Goal: Check status: Check status

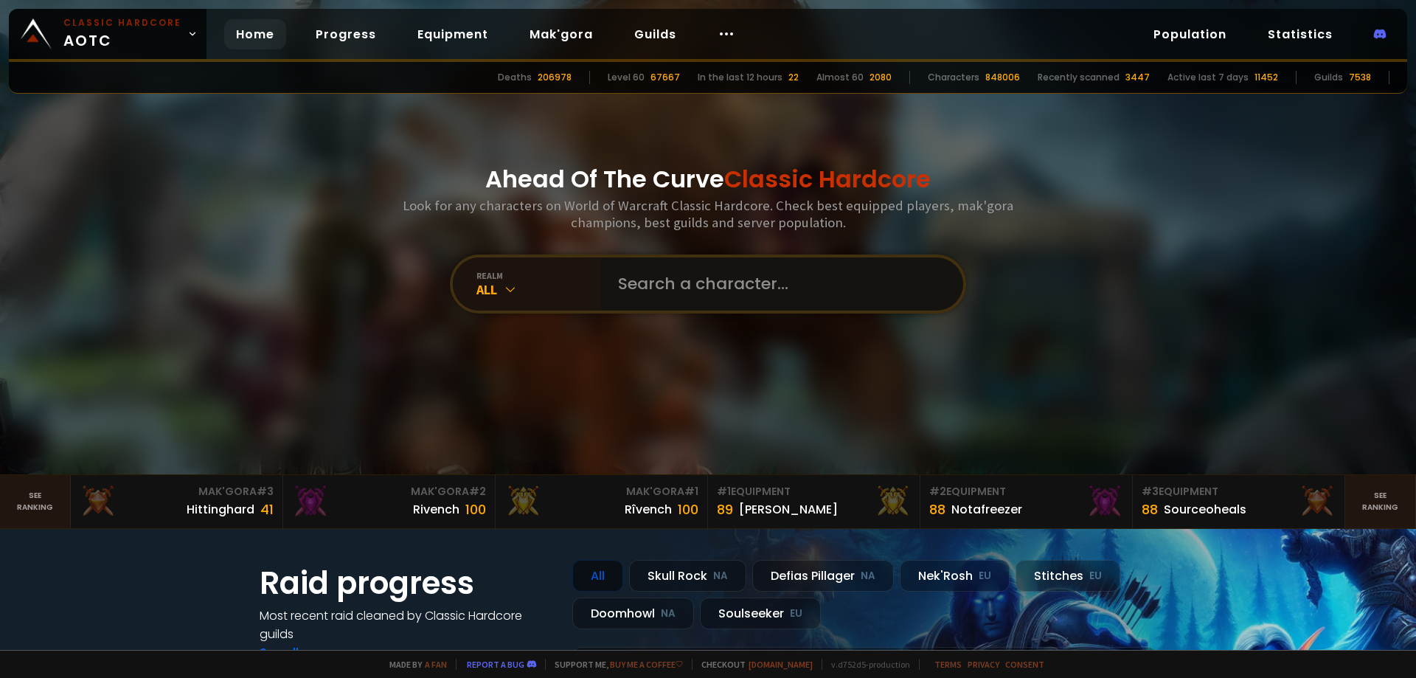
drag, startPoint x: 0, startPoint y: 0, endPoint x: 649, endPoint y: 282, distance: 707.8
click at [645, 282] on input "text" at bounding box center [777, 283] width 336 height 53
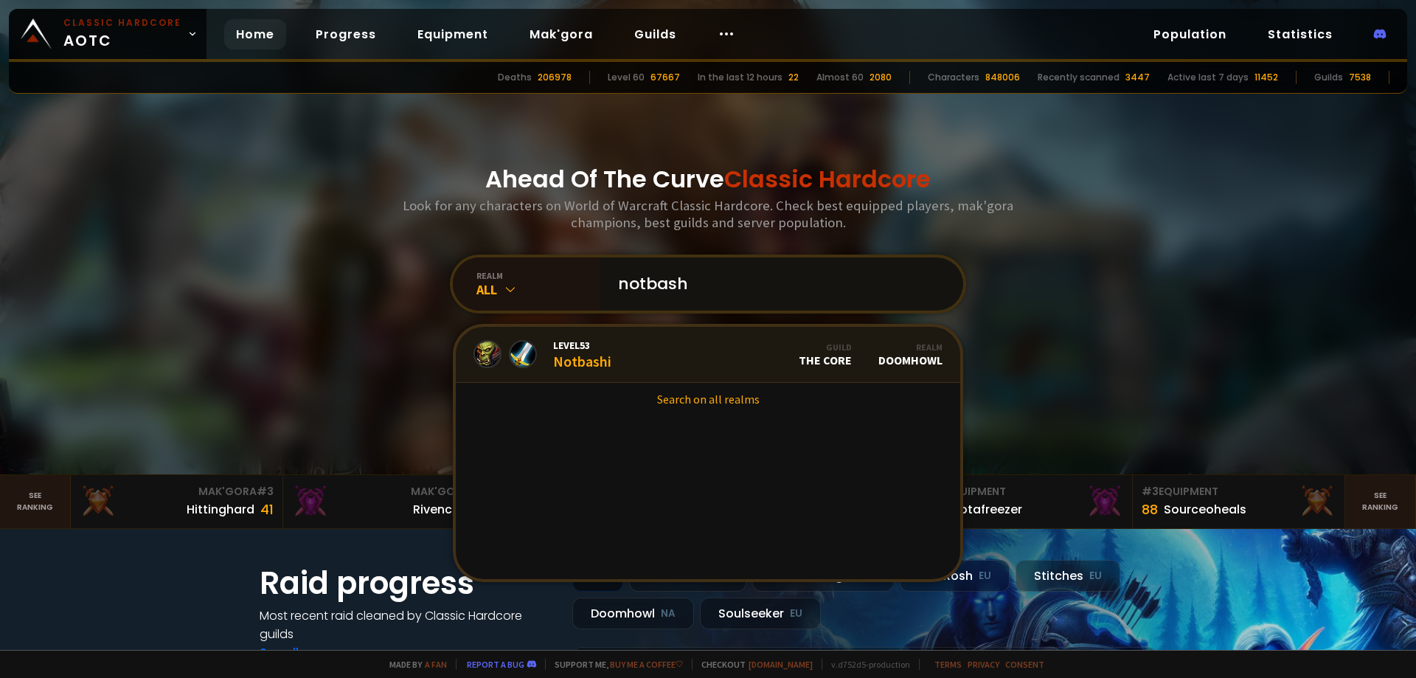
type input "notbash"
click at [625, 355] on link "Level 53 Notbashi Guild The Core Realm Doomhowl" at bounding box center [708, 355] width 504 height 56
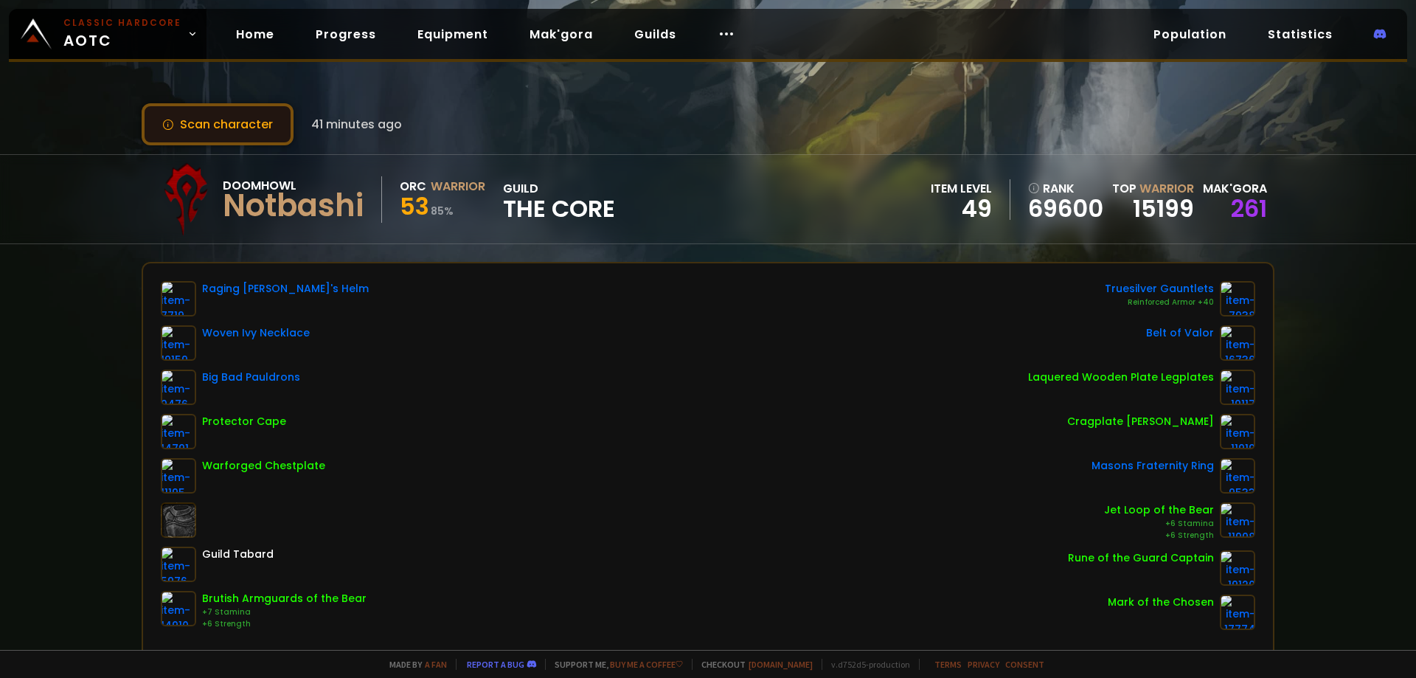
click at [245, 130] on button "Scan character" at bounding box center [218, 124] width 152 height 42
click at [237, 125] on button "Scan character" at bounding box center [218, 124] width 152 height 42
click at [269, 111] on button "Scan character" at bounding box center [218, 124] width 152 height 42
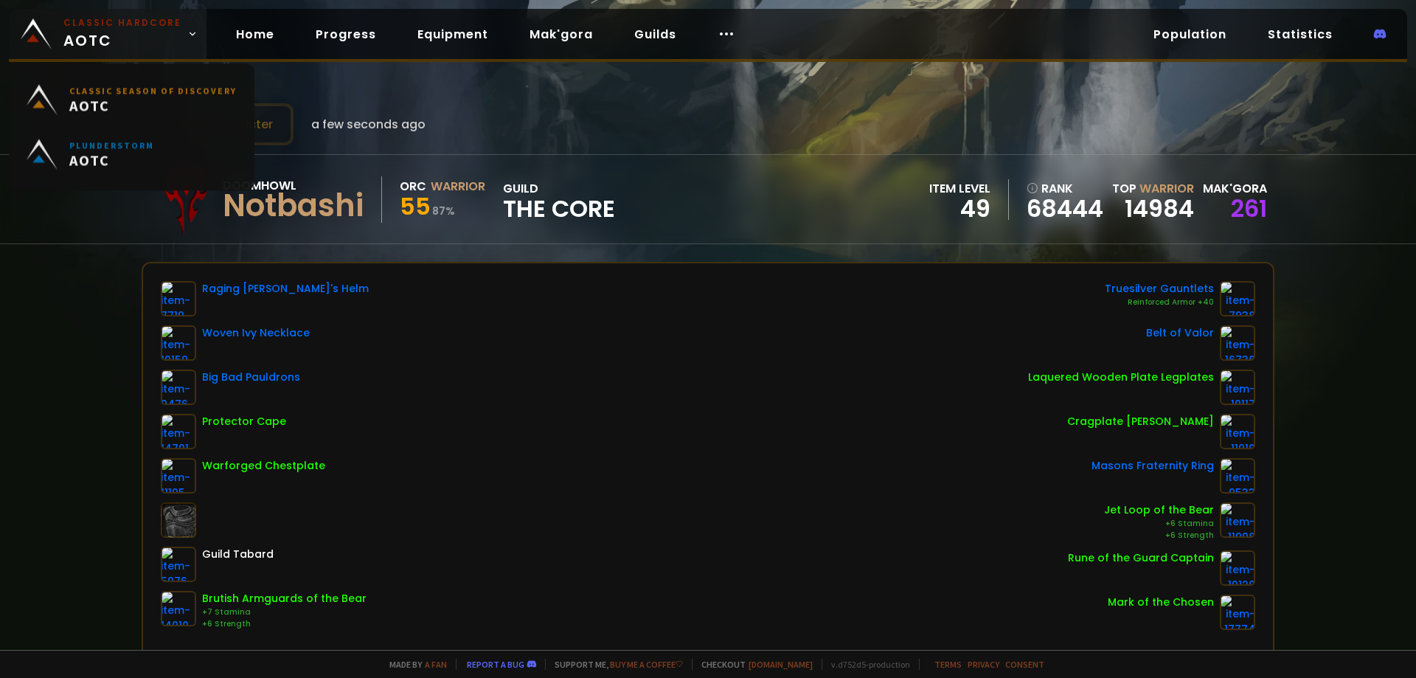
click at [114, 46] on span "Classic Hardcore AOTC" at bounding box center [122, 33] width 118 height 35
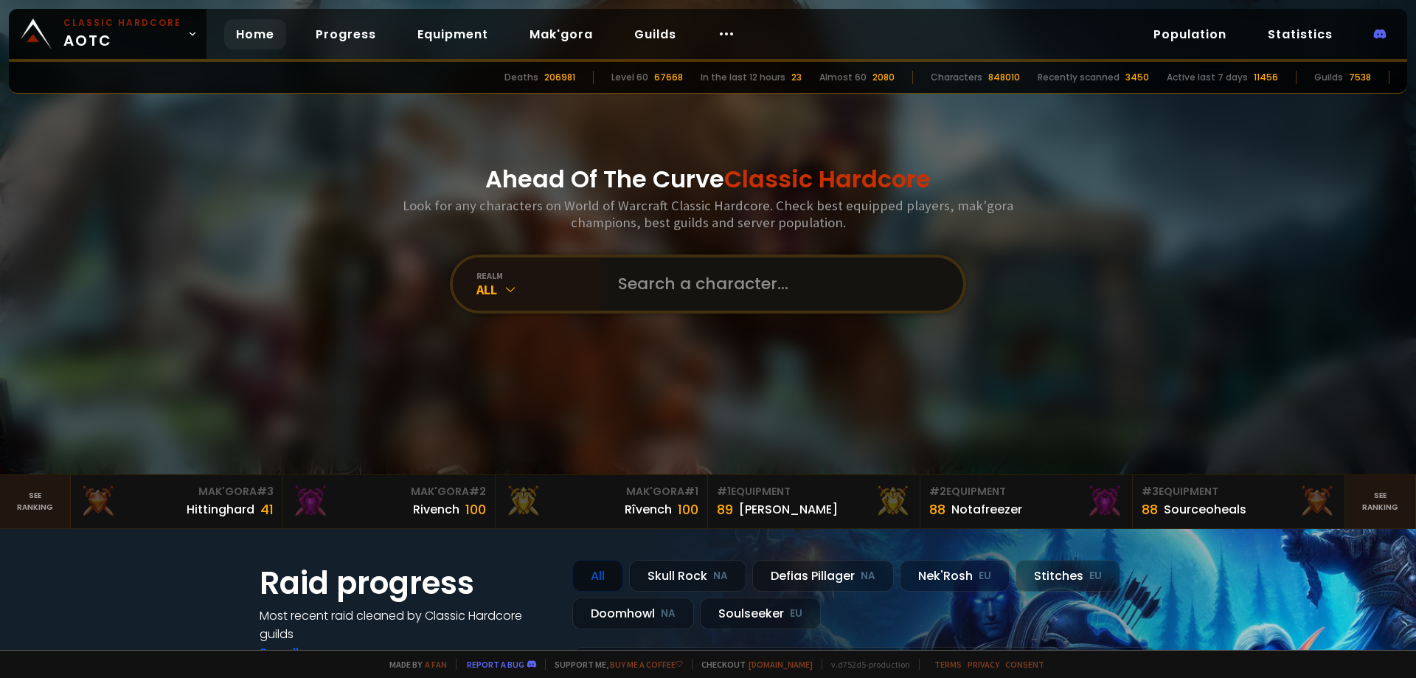
click at [656, 277] on input "text" at bounding box center [777, 283] width 336 height 53
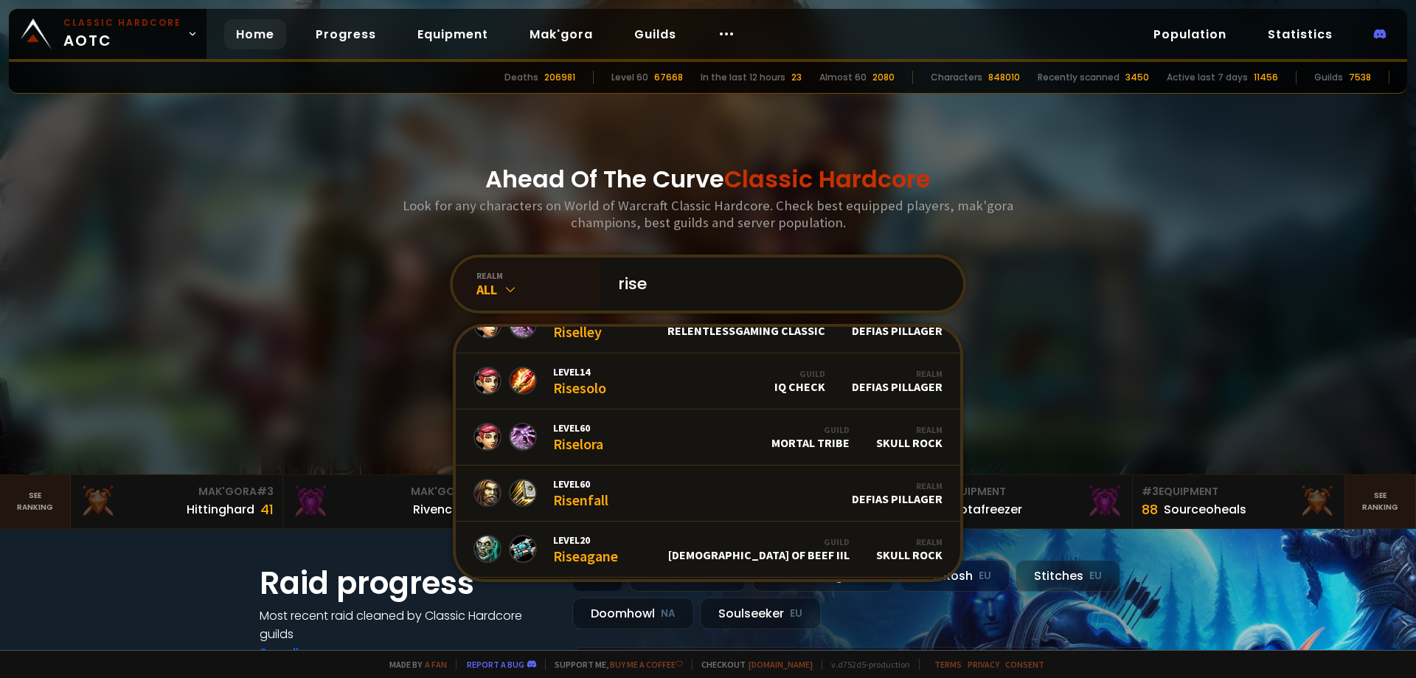
scroll to position [664, 0]
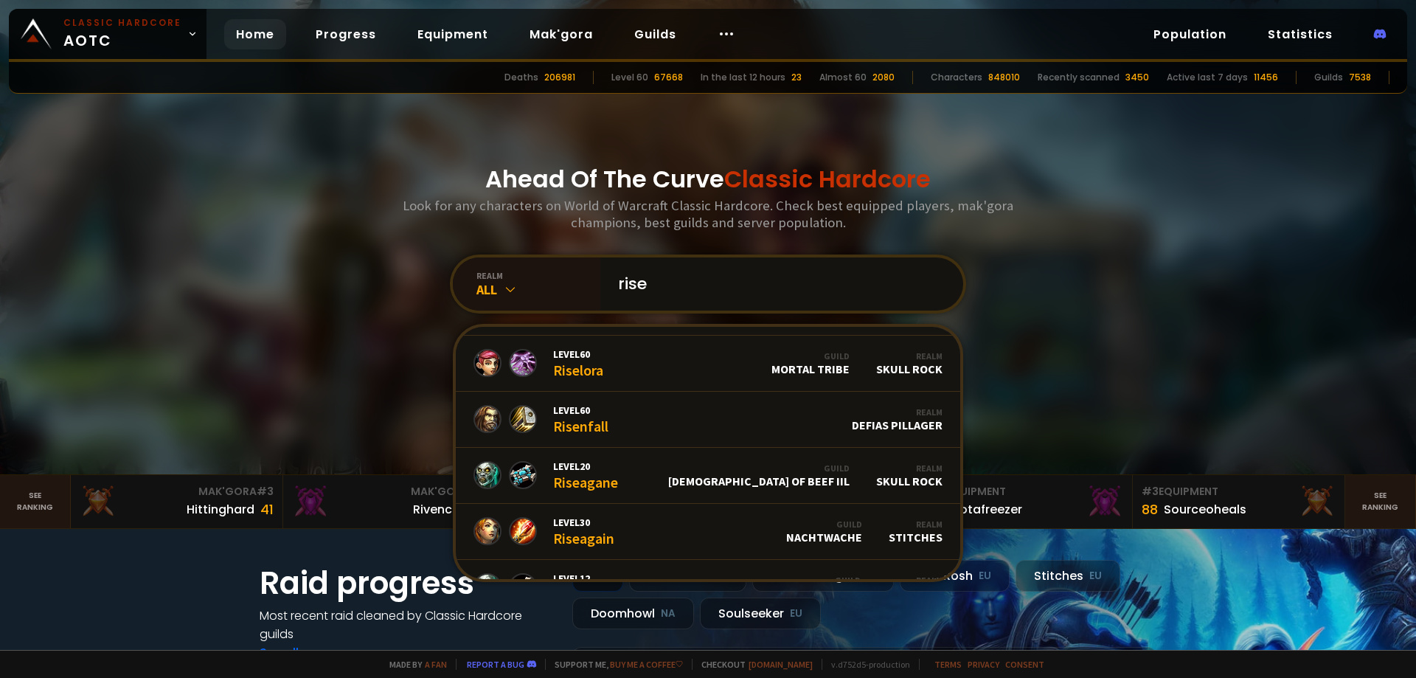
drag, startPoint x: 642, startPoint y: 285, endPoint x: 623, endPoint y: 290, distance: 19.0
click at [623, 290] on input "rise" at bounding box center [777, 283] width 336 height 53
type input "rice"
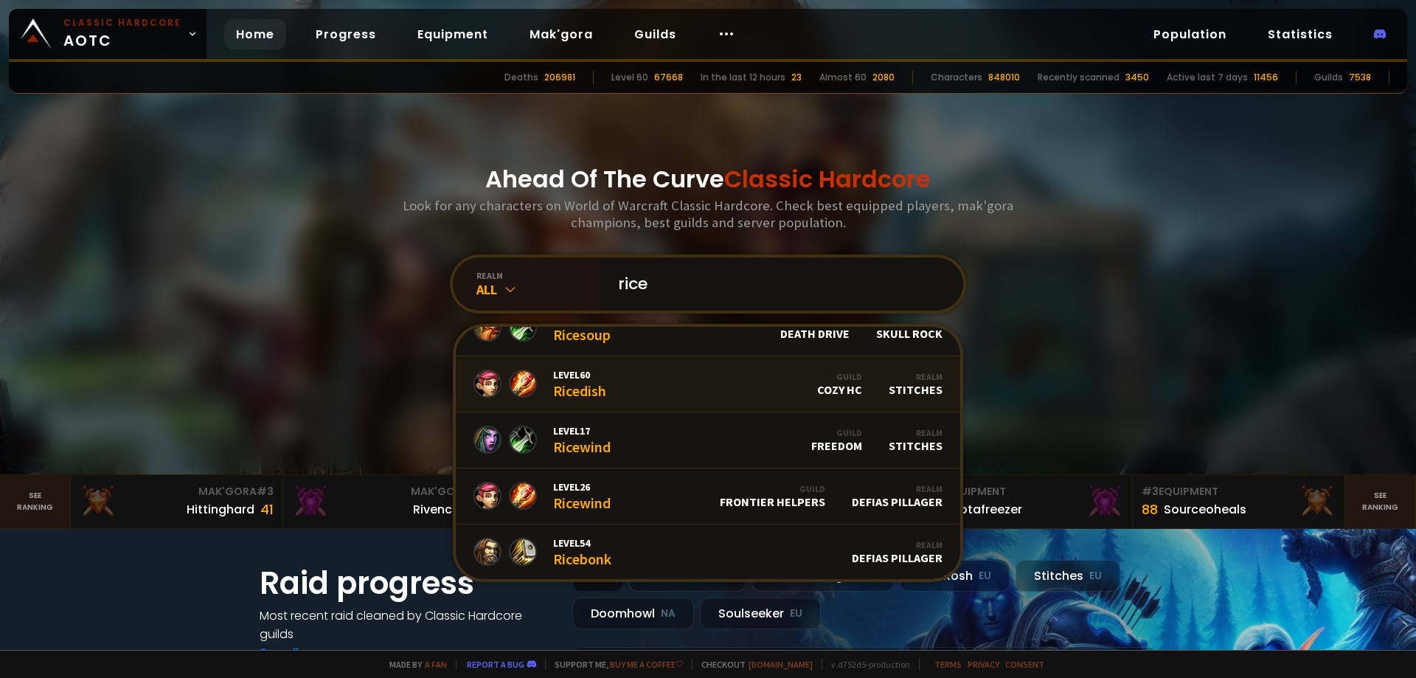
scroll to position [885, 0]
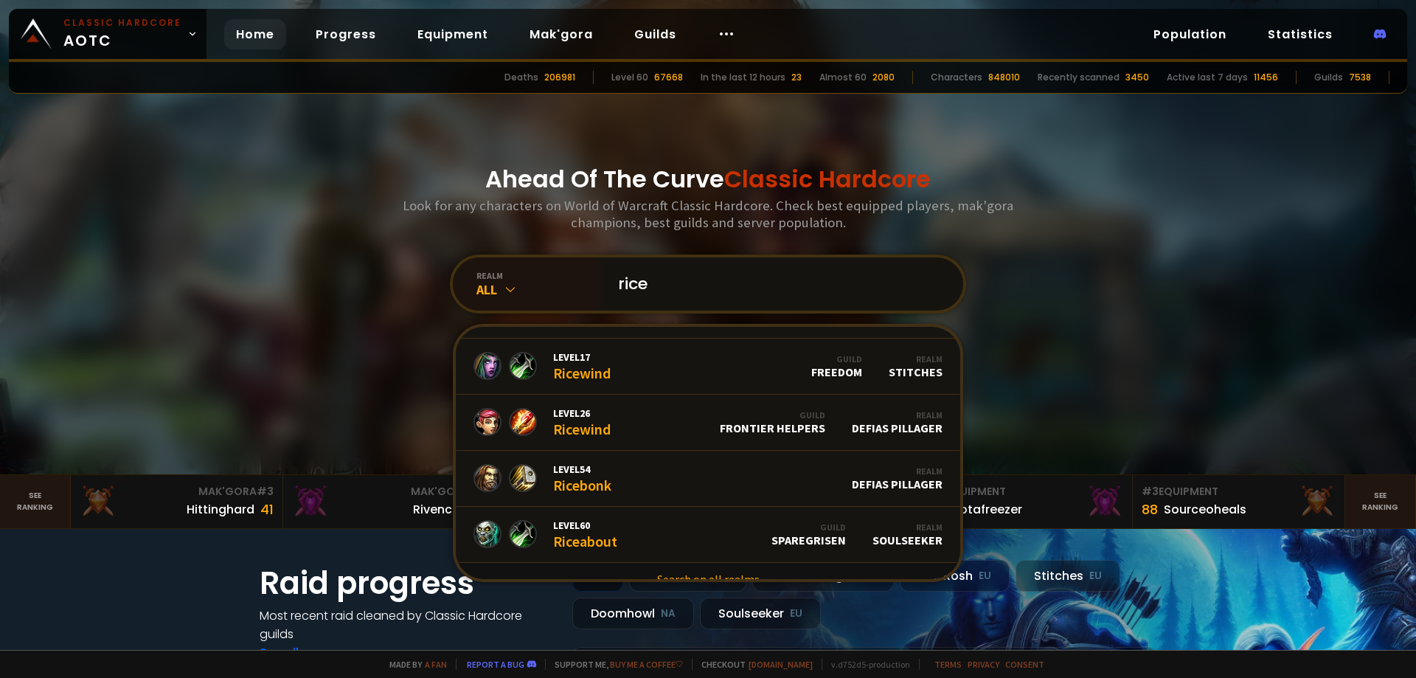
click at [693, 293] on input "rice" at bounding box center [777, 283] width 336 height 53
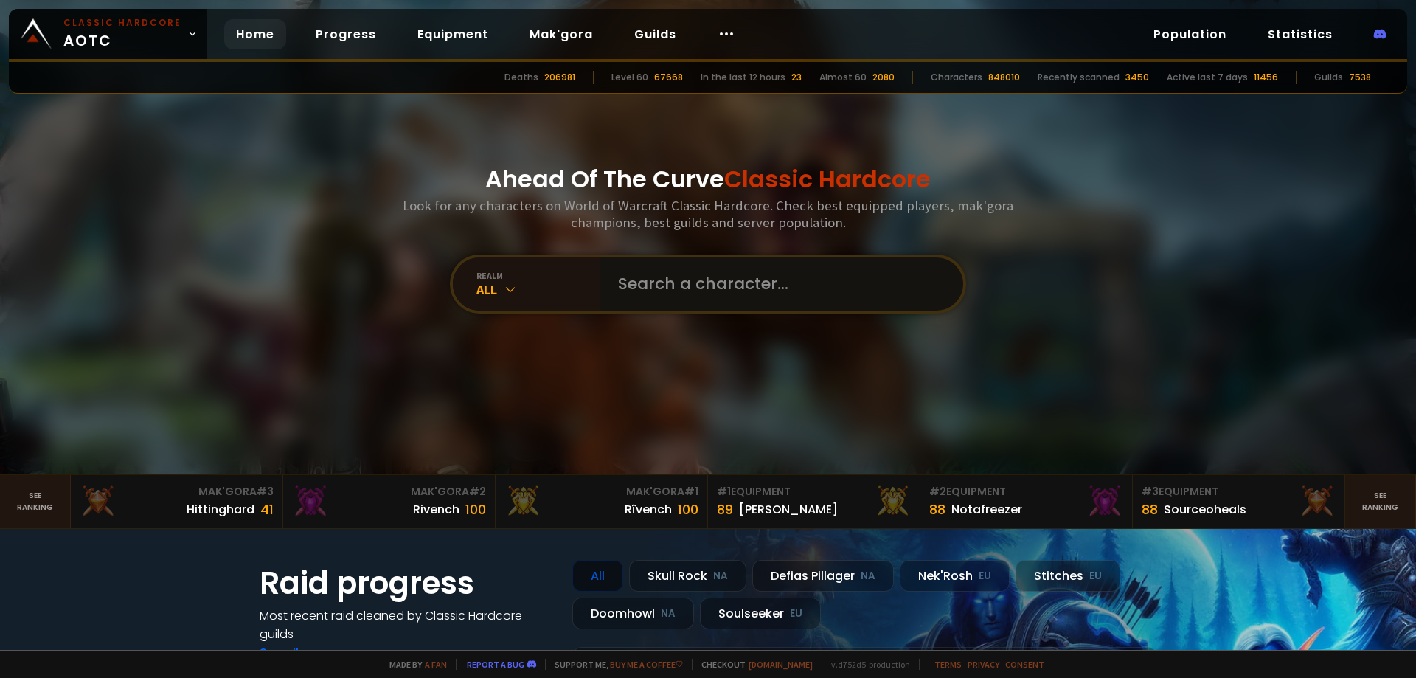
click at [681, 282] on input "text" at bounding box center [777, 283] width 336 height 53
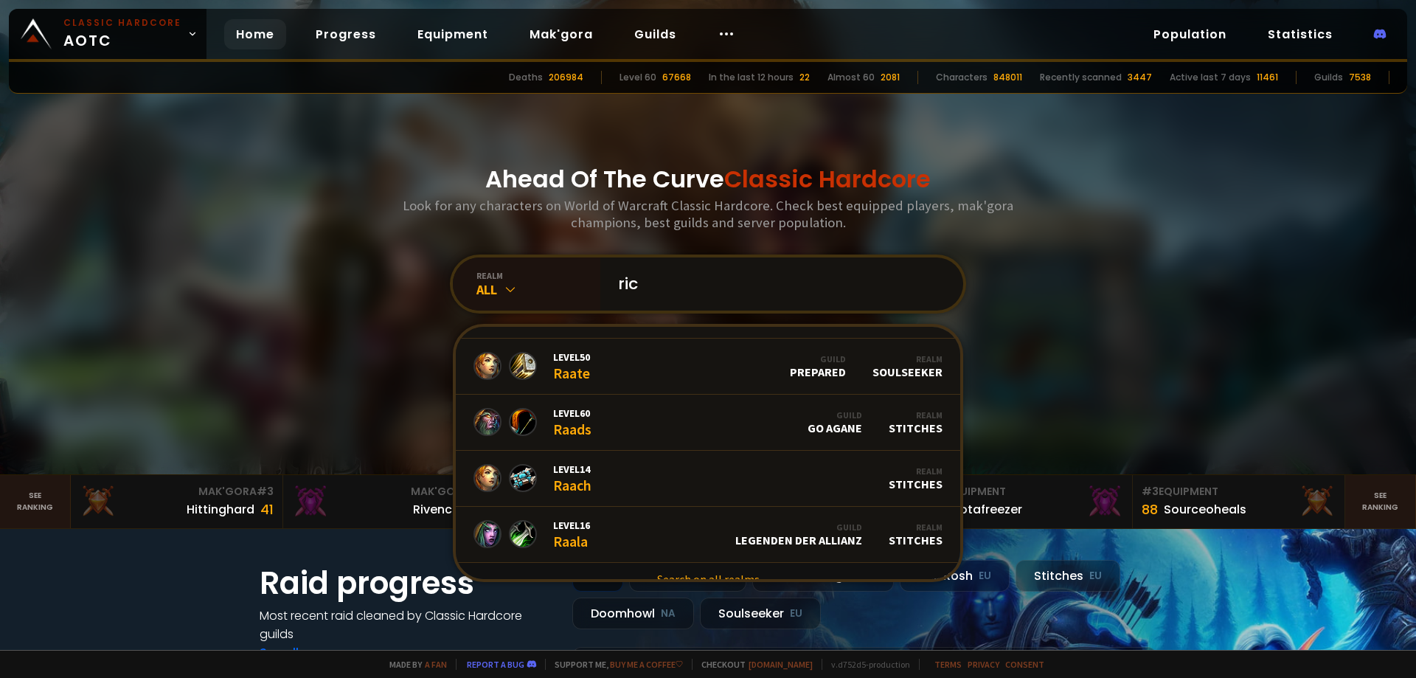
type input "rice"
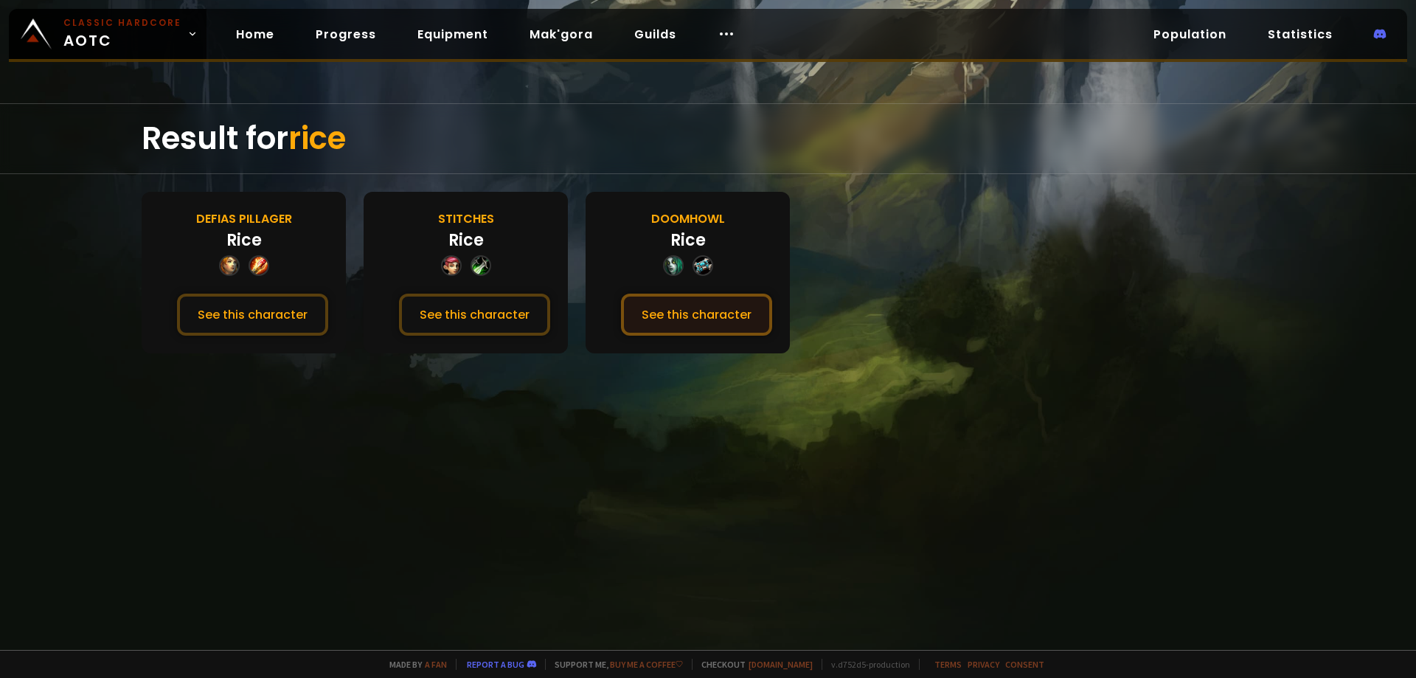
click at [723, 318] on button "See this character" at bounding box center [696, 315] width 151 height 42
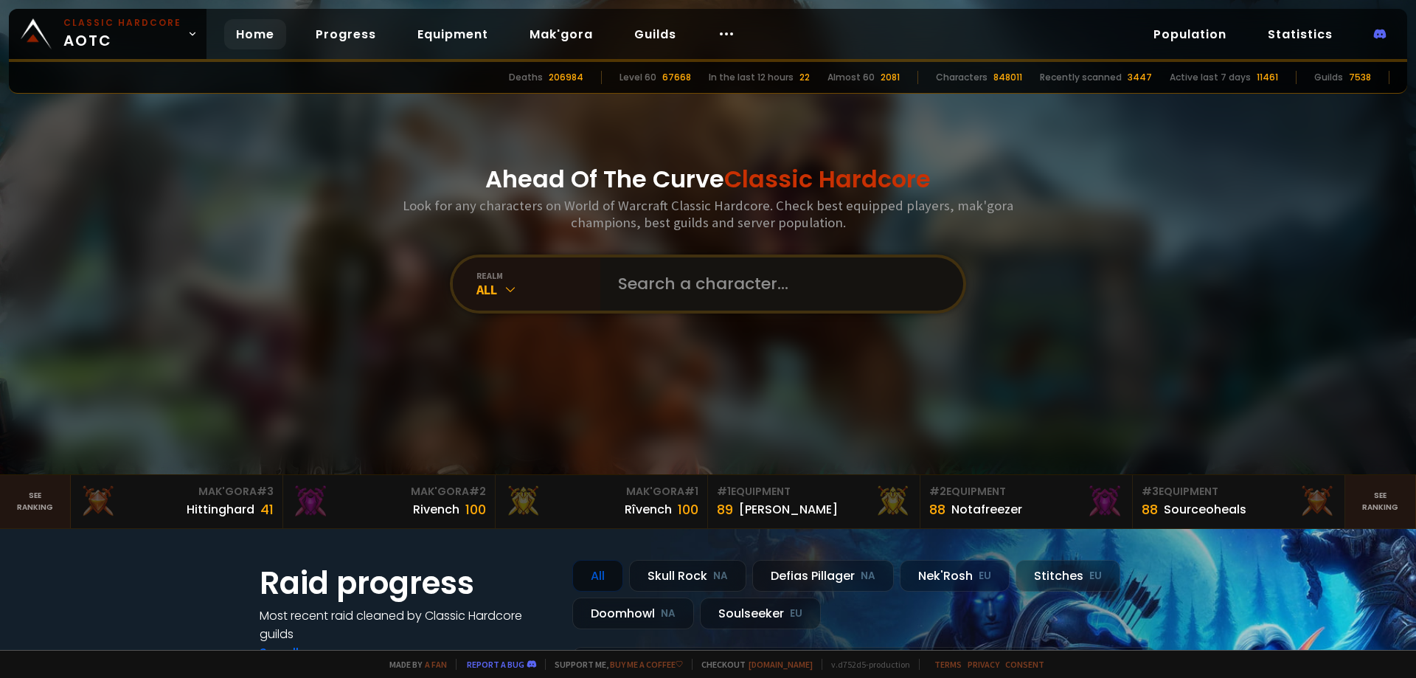
click at [713, 274] on input "text" at bounding box center [777, 283] width 336 height 53
type input "т"
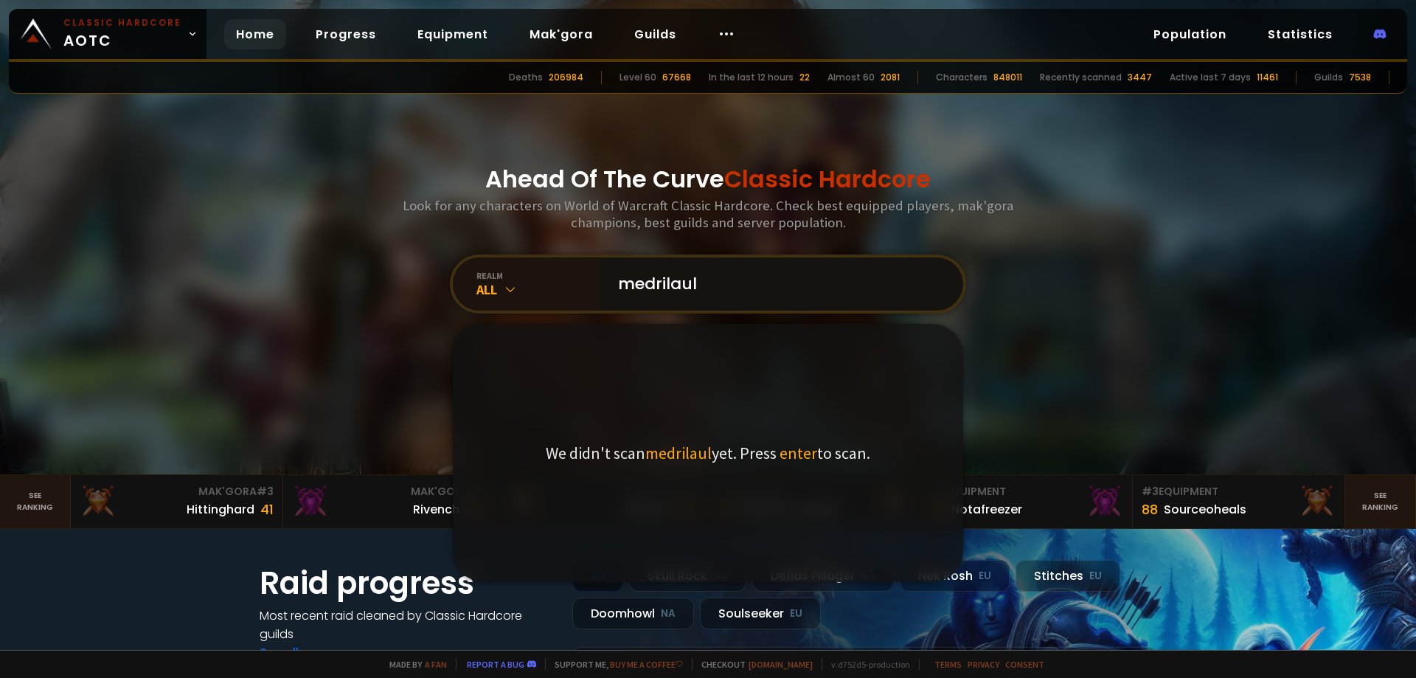
type input "medrilault"
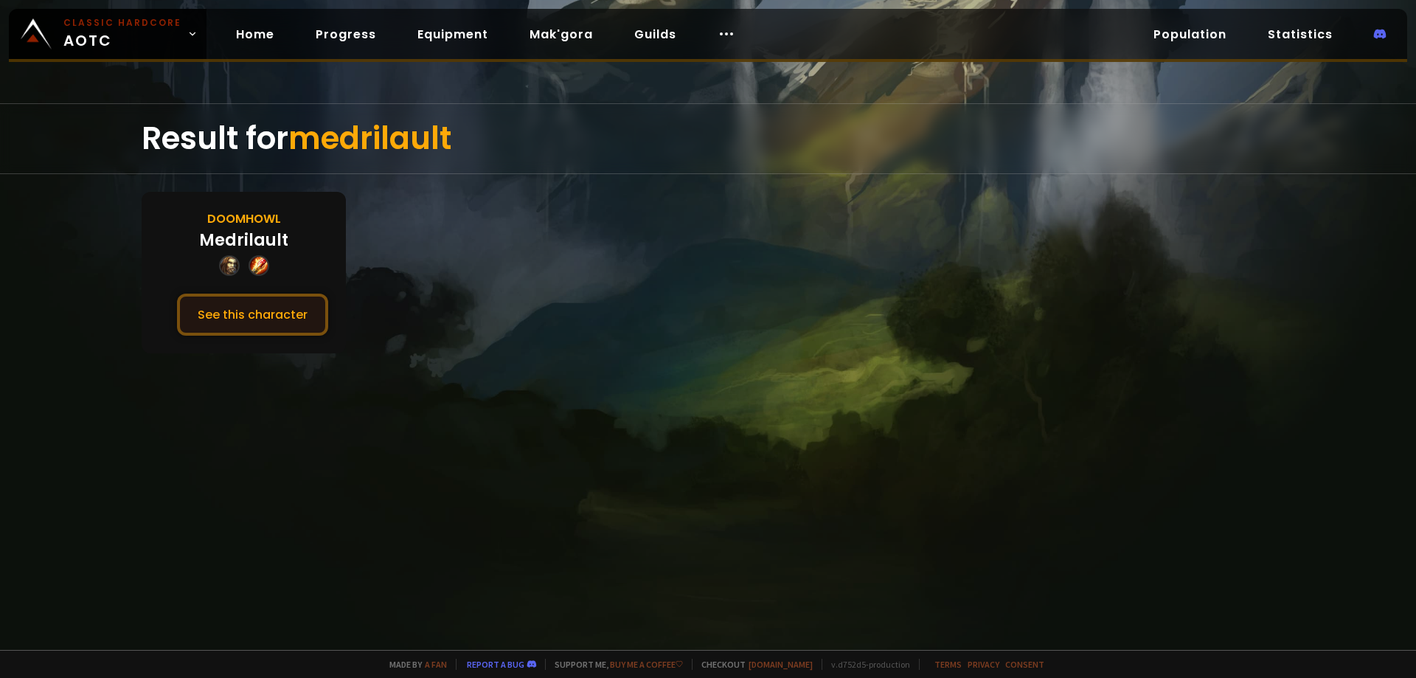
click at [301, 316] on button "See this character" at bounding box center [252, 315] width 151 height 42
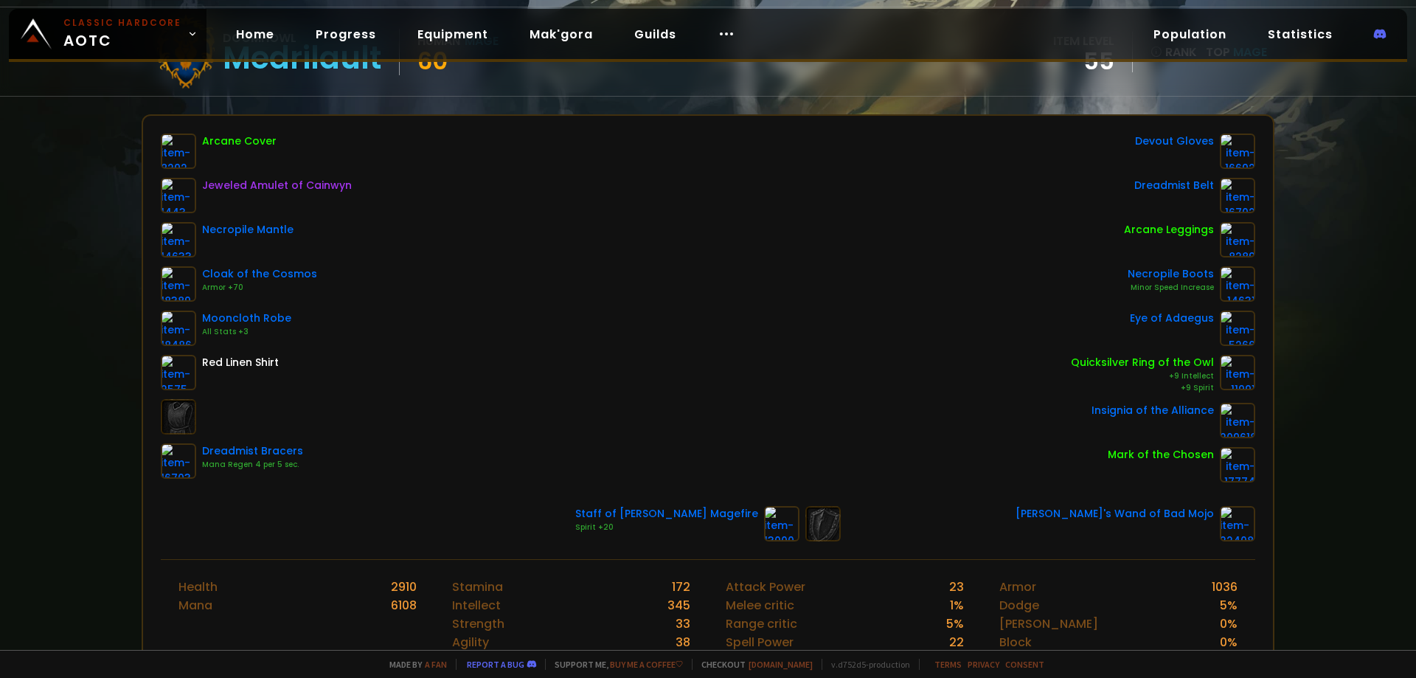
drag, startPoint x: 575, startPoint y: 313, endPoint x: 584, endPoint y: 373, distance: 61.1
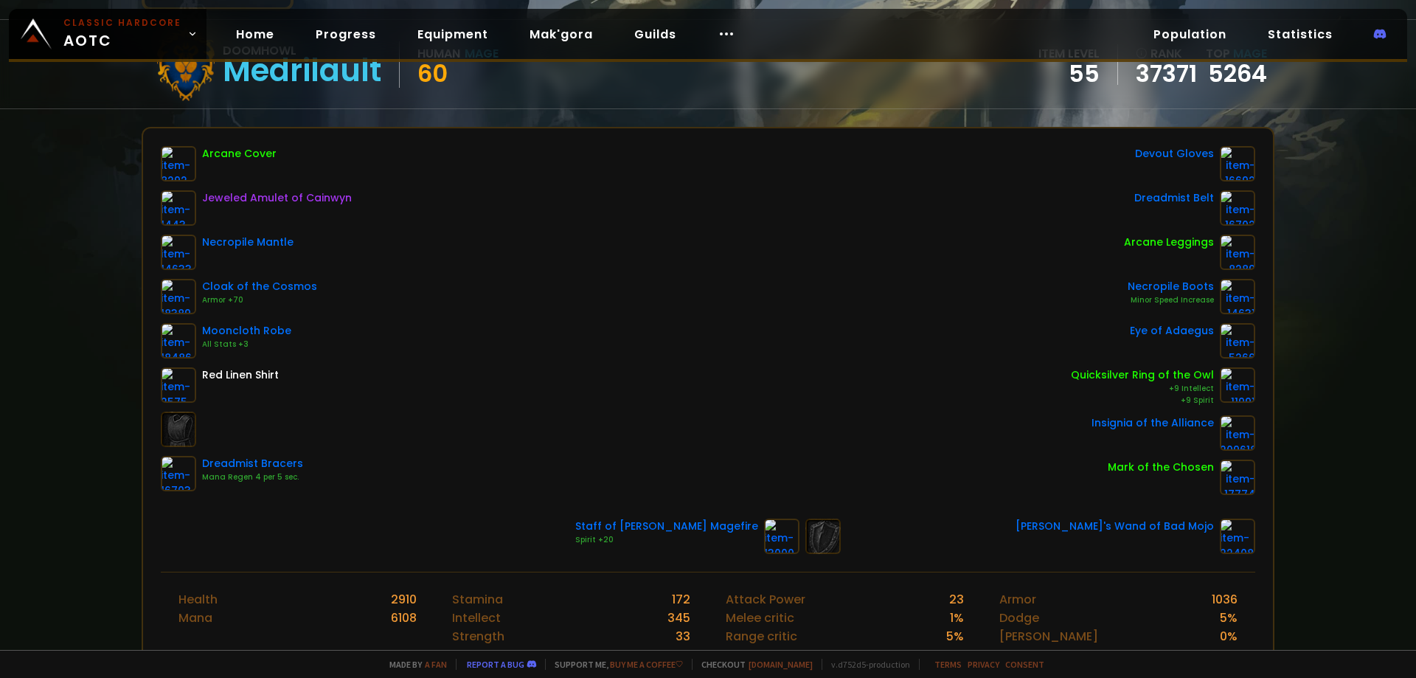
scroll to position [124, 0]
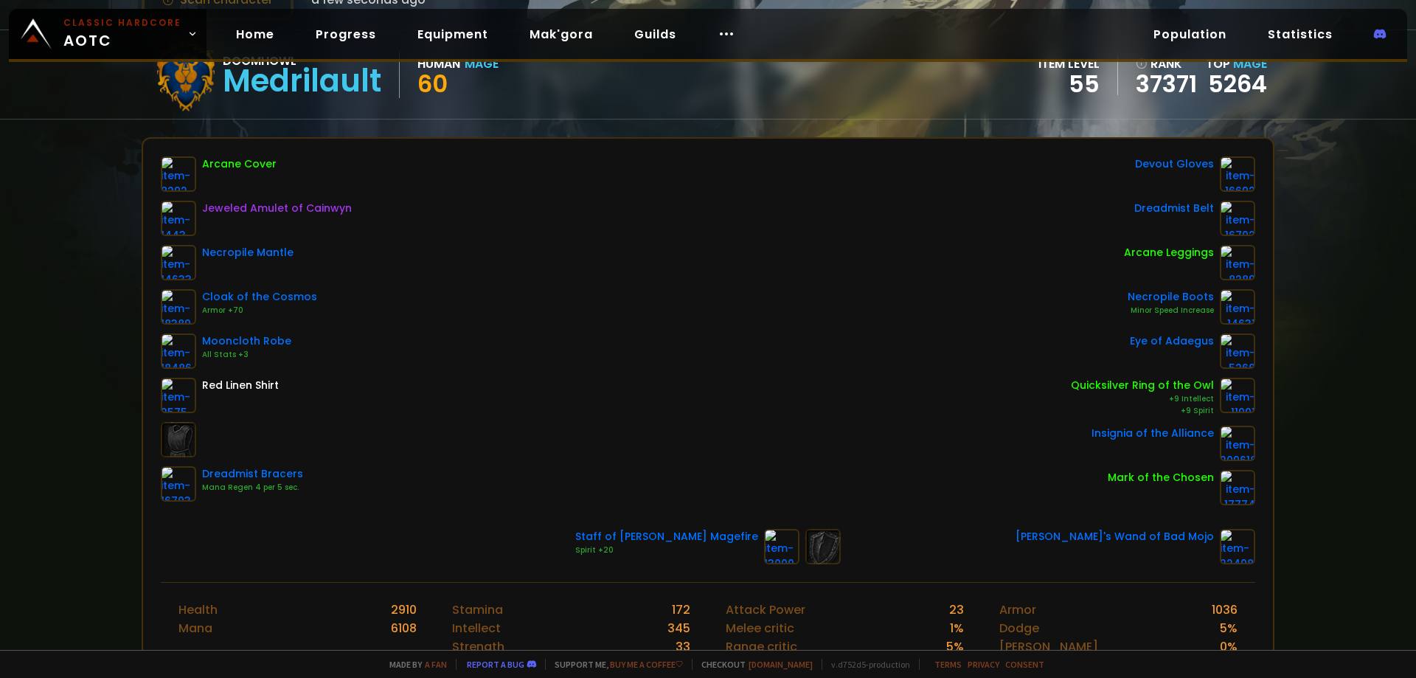
drag, startPoint x: 519, startPoint y: 370, endPoint x: 518, endPoint y: 350, distance: 20.0
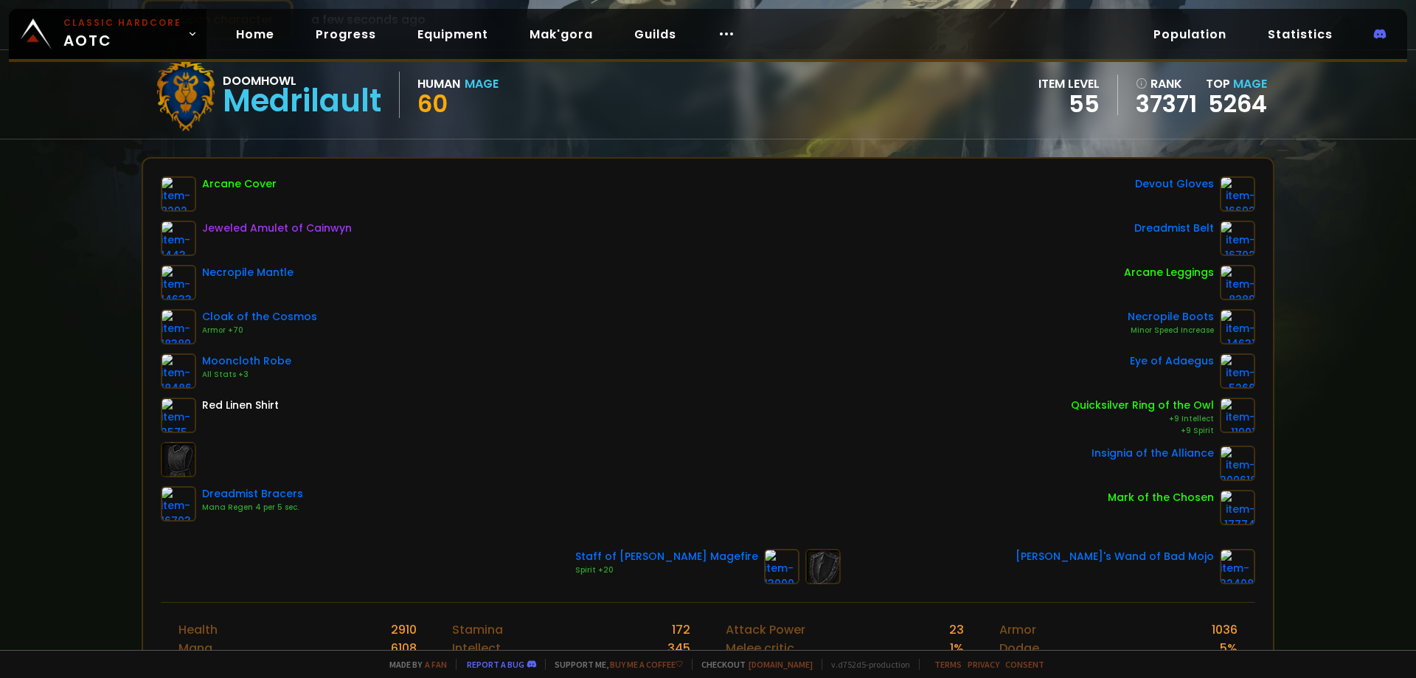
drag, startPoint x: 887, startPoint y: 274, endPoint x: 887, endPoint y: 250, distance: 24.3
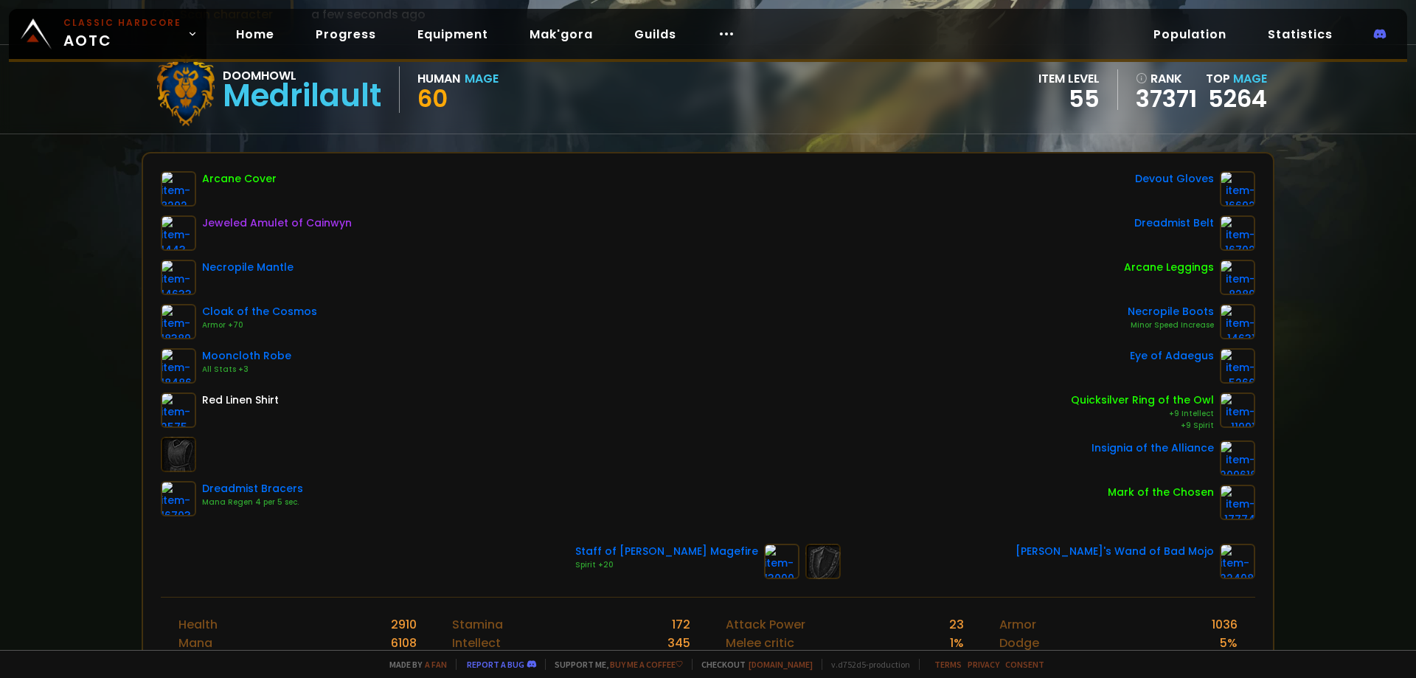
drag, startPoint x: 397, startPoint y: 329, endPoint x: 398, endPoint y: 342, distance: 13.3
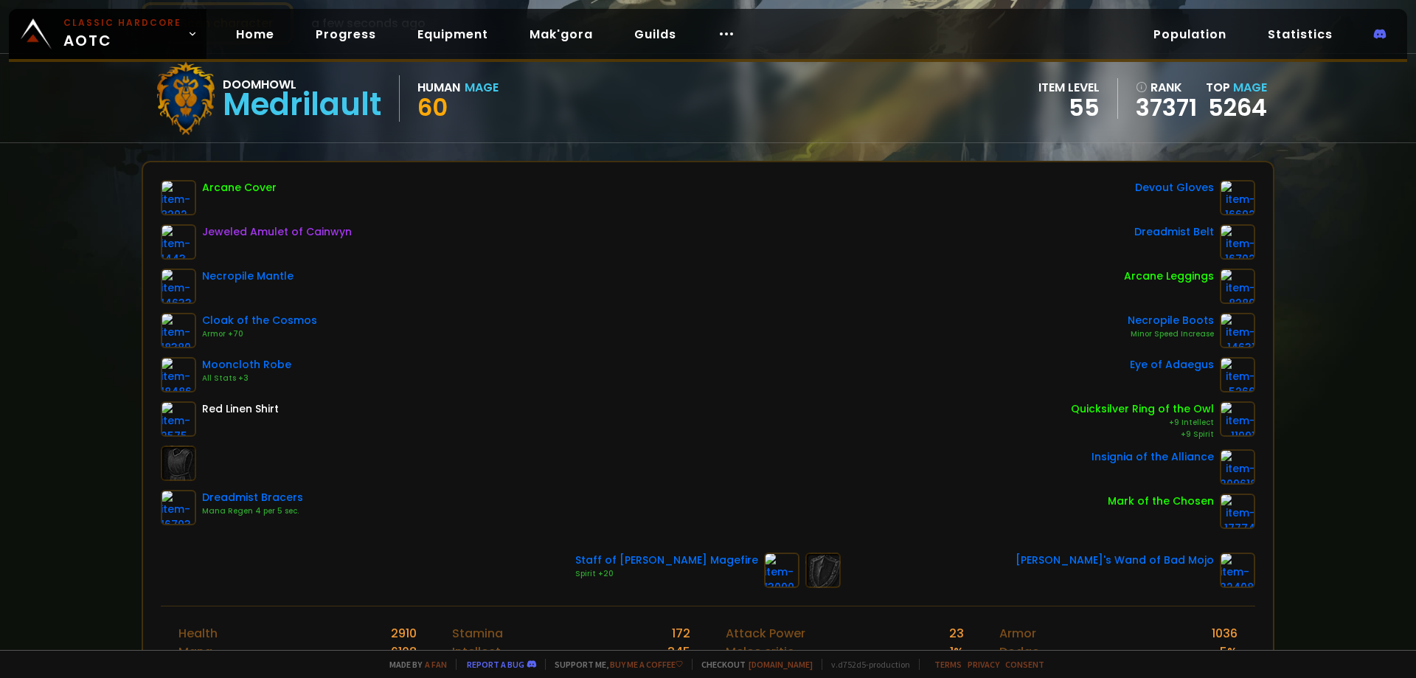
scroll to position [97, 0]
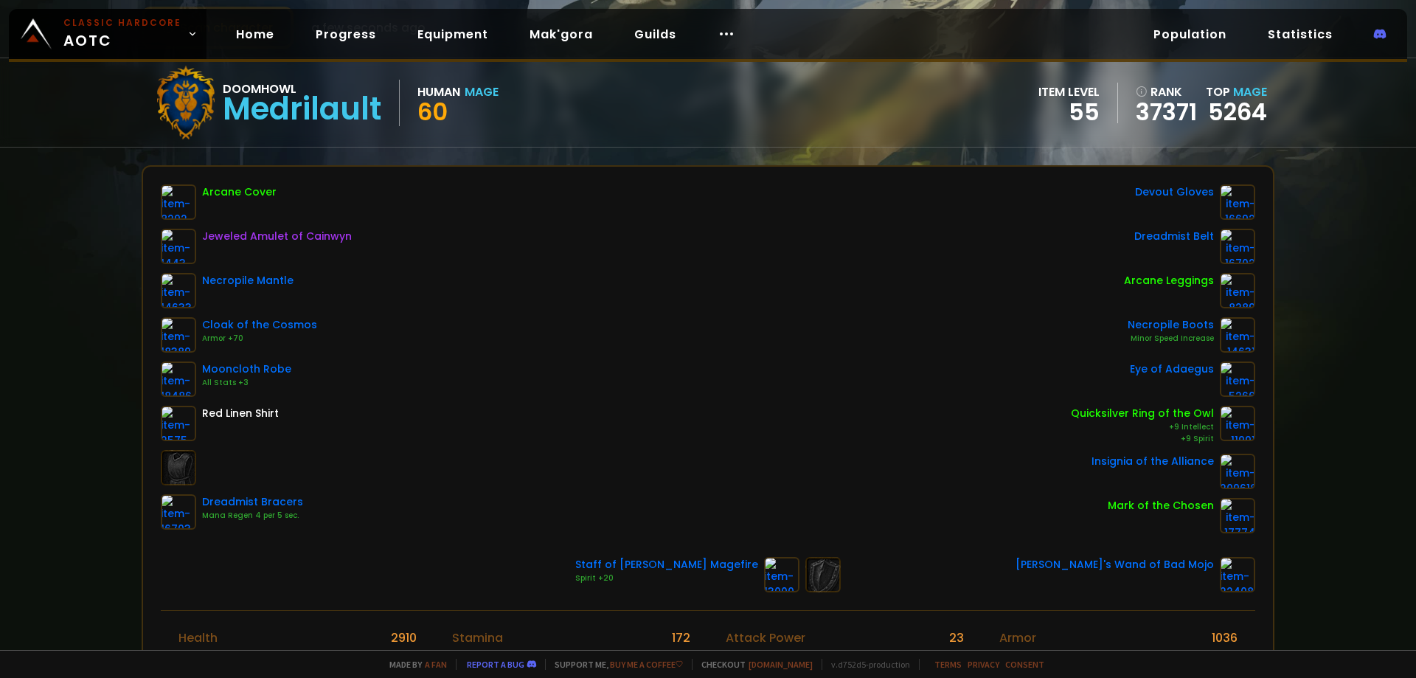
drag, startPoint x: 468, startPoint y: 429, endPoint x: 470, endPoint y: 418, distance: 11.3
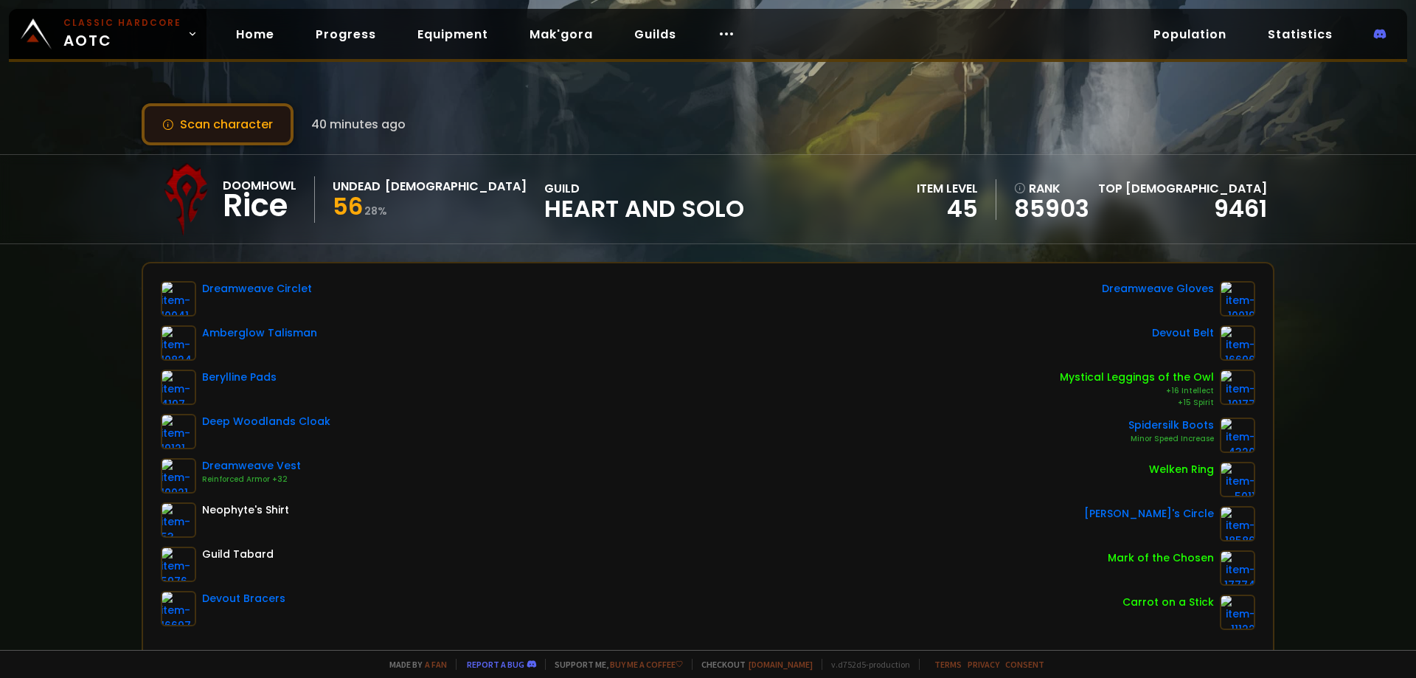
click at [253, 123] on button "Scan character" at bounding box center [218, 124] width 152 height 42
